Goal: Find specific page/section

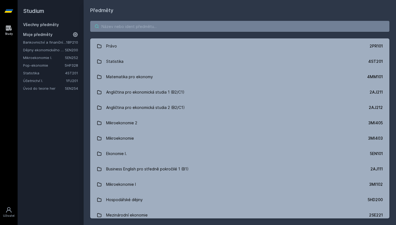
click at [184, 23] on input "search" at bounding box center [239, 26] width 299 height 11
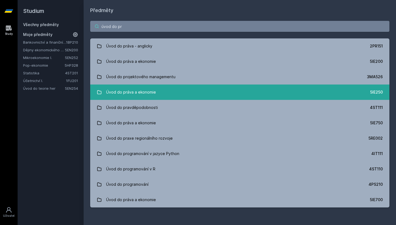
type input "úvod do pr"
click at [364, 89] on link "Úvod do práva a ekonomie 5IE250" at bounding box center [239, 92] width 299 height 15
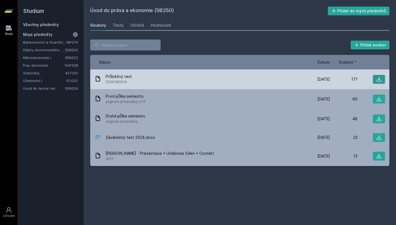
click at [379, 77] on icon at bounding box center [378, 79] width 5 height 5
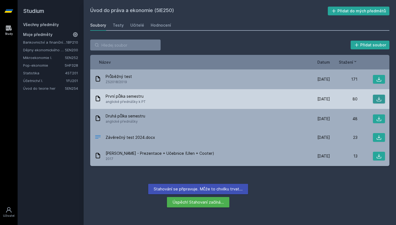
click at [377, 99] on icon at bounding box center [378, 98] width 5 height 5
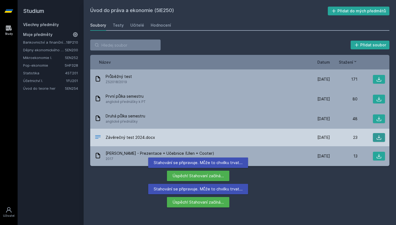
click at [376, 136] on icon at bounding box center [378, 137] width 5 height 5
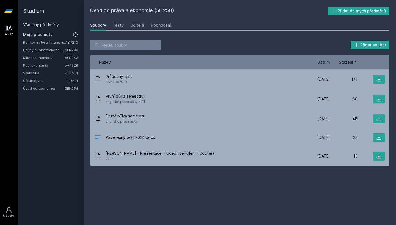
click at [213, 36] on div "Přidat soubor Řazení: Název Datum Stažení Název Datum Stažení Průběžný test ZS2…" at bounding box center [240, 103] width 312 height 140
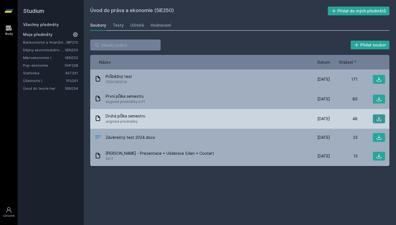
click at [379, 120] on icon at bounding box center [378, 118] width 5 height 5
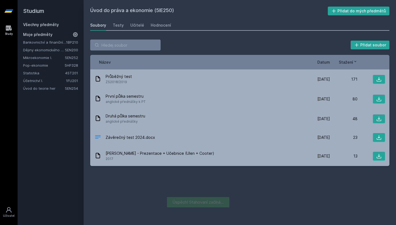
click at [176, 55] on div "Název Datum Stažení" at bounding box center [239, 62] width 299 height 15
